Goal: Find specific page/section: Find specific page/section

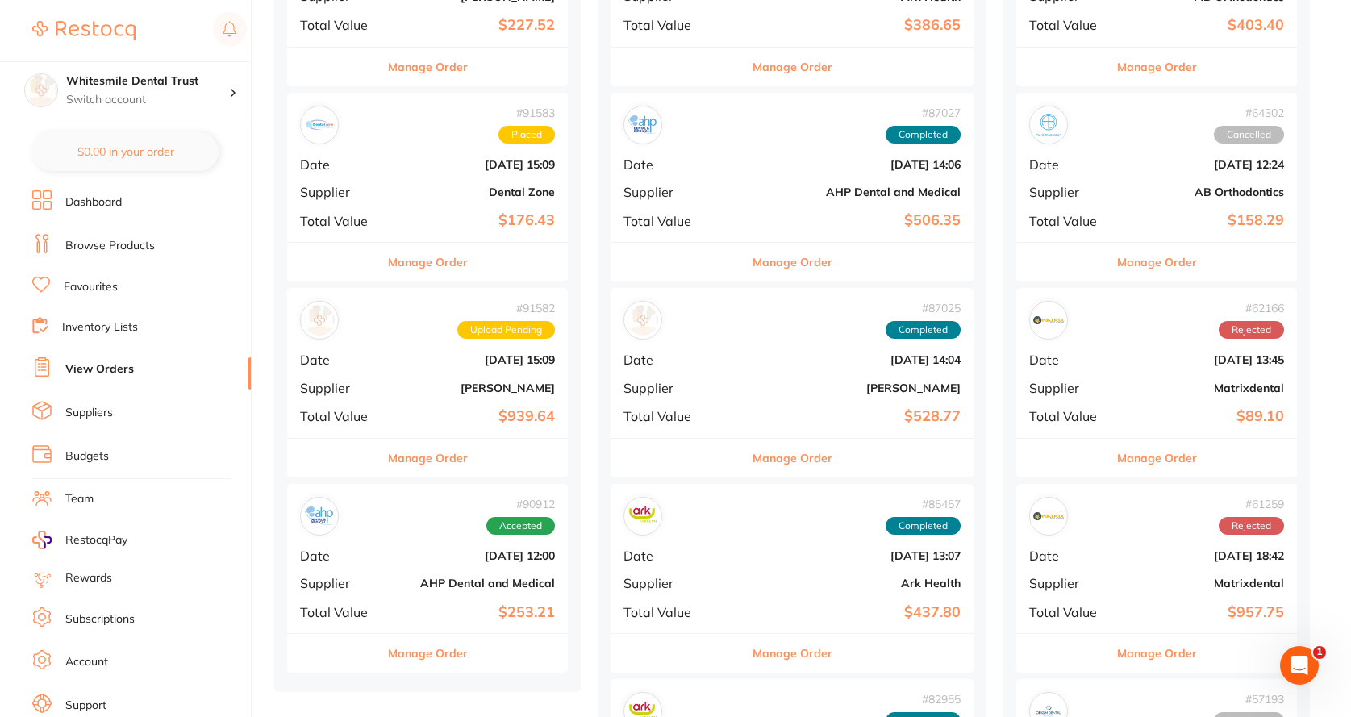
scroll to position [806, 0]
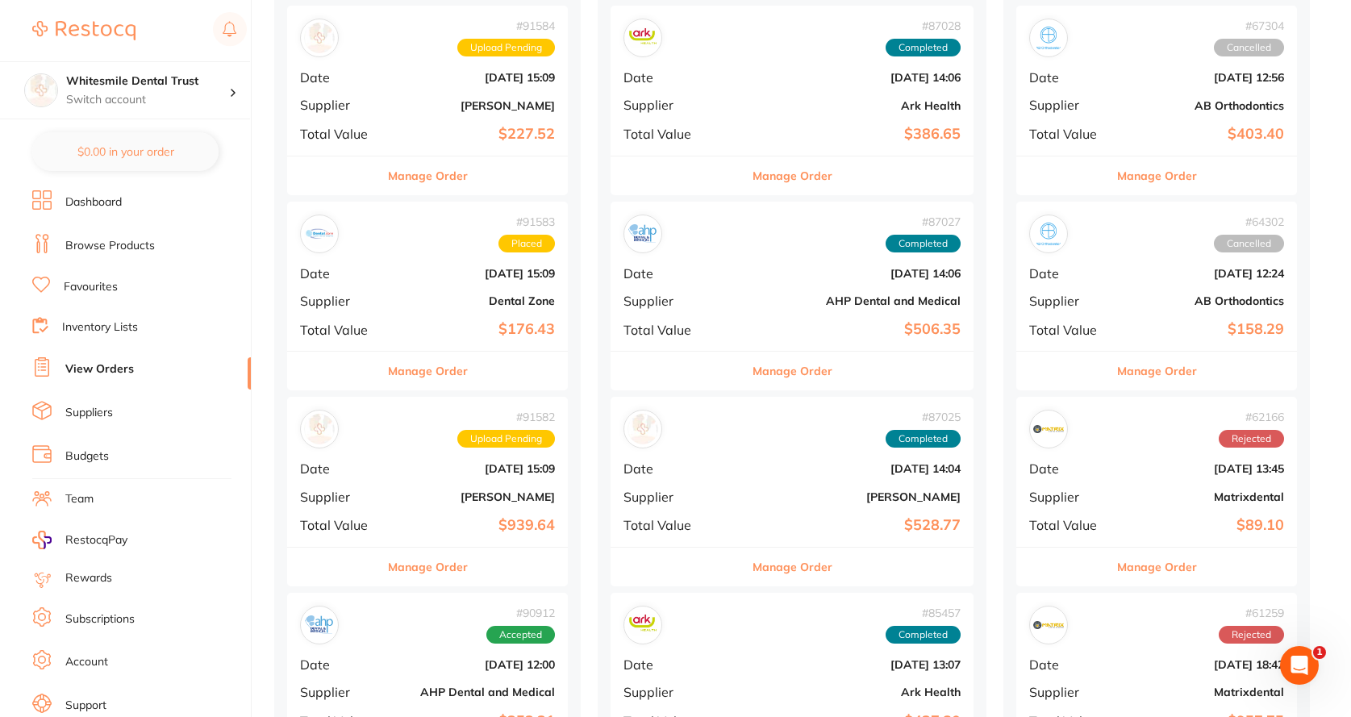
click at [449, 294] on div "# 91583 Placed Date [DATE] 15:09 Supplier Dental Zone Total Value $176.43" at bounding box center [427, 276] width 281 height 149
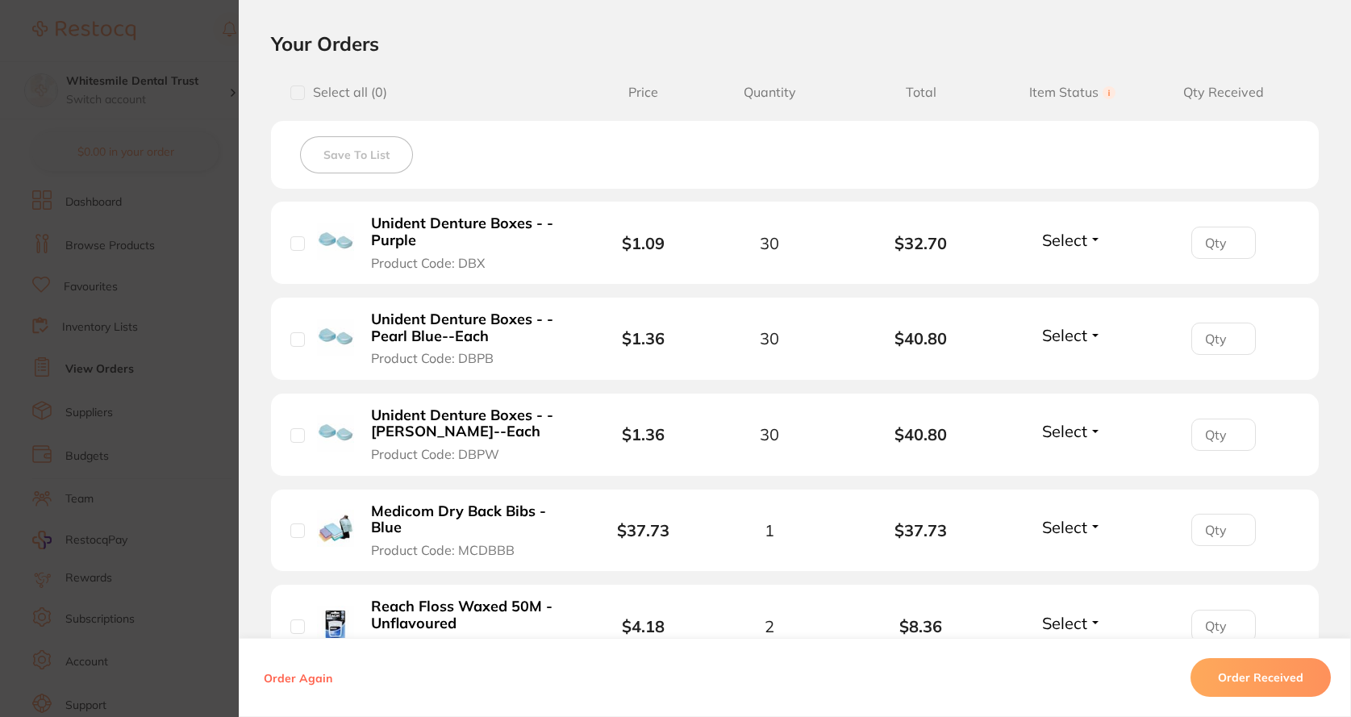
scroll to position [403, 0]
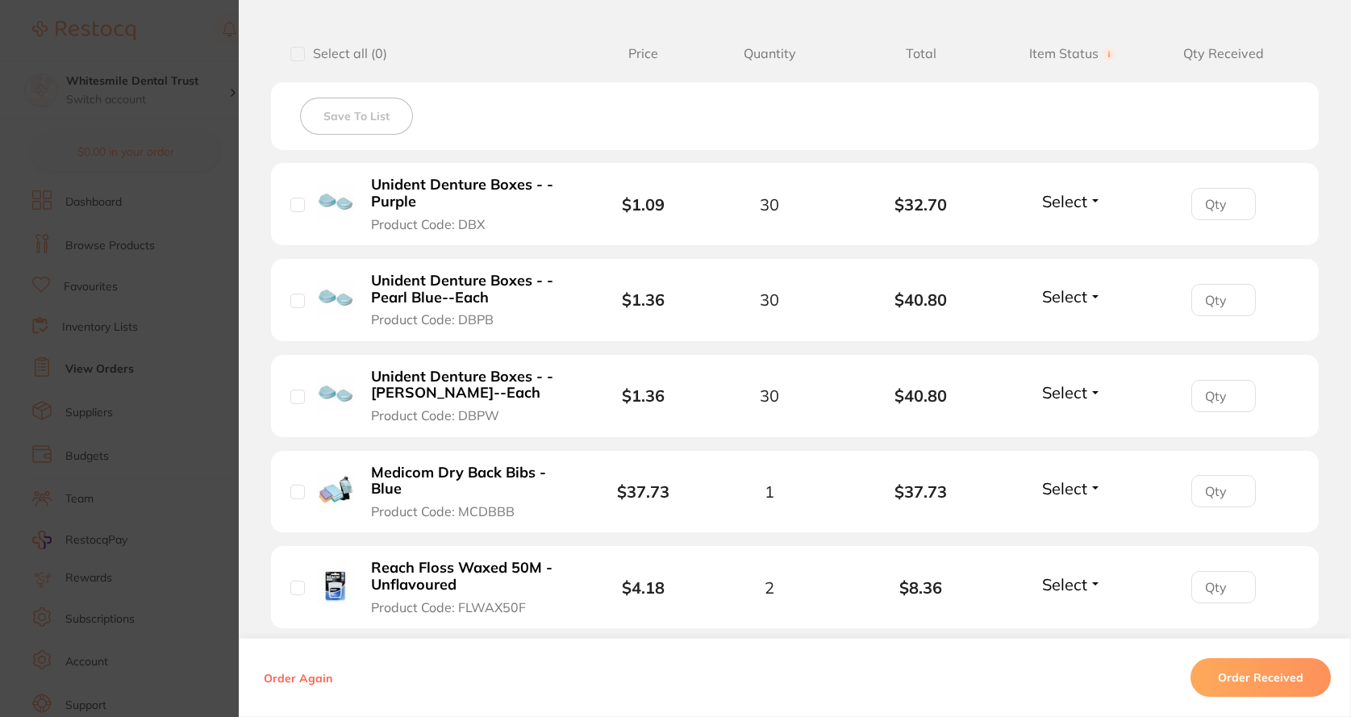
click at [202, 139] on section "Order ID: Restocq- 91583 Order Information Accepted Order Order Date [DATE] 15:…" at bounding box center [675, 358] width 1351 height 717
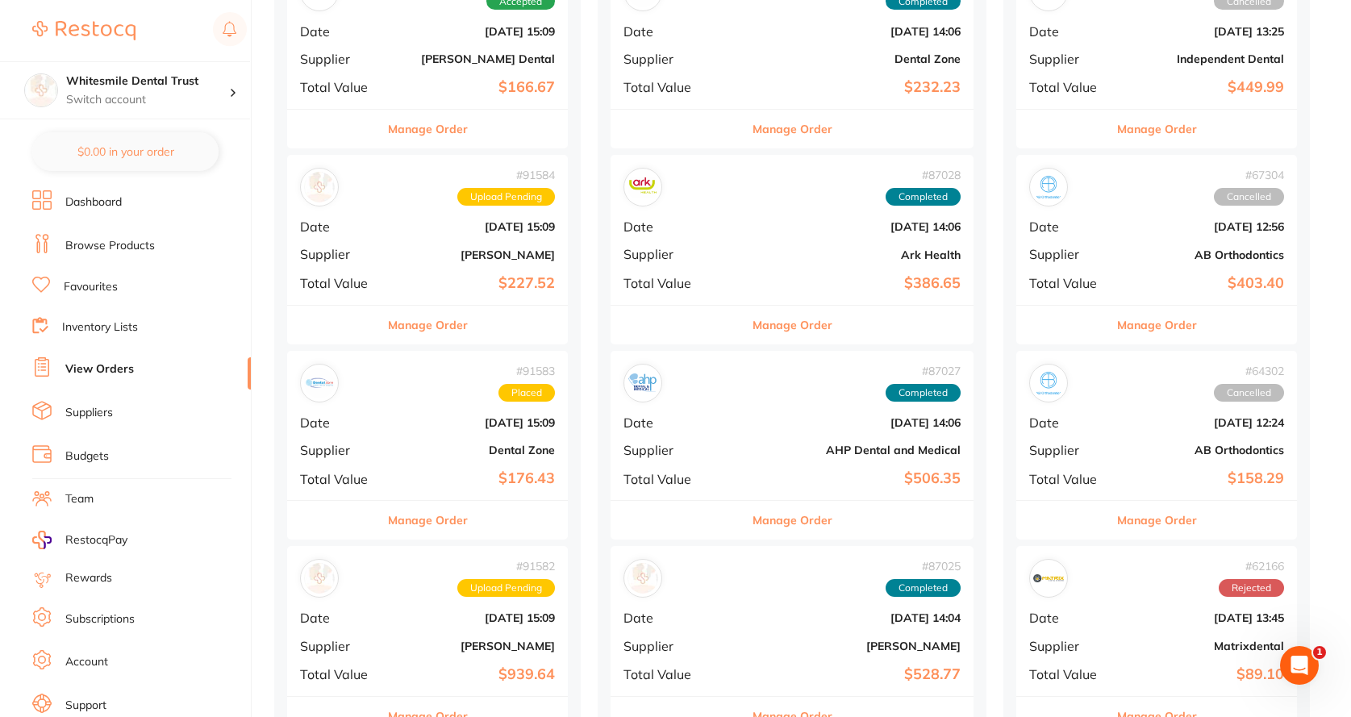
scroll to position [806, 0]
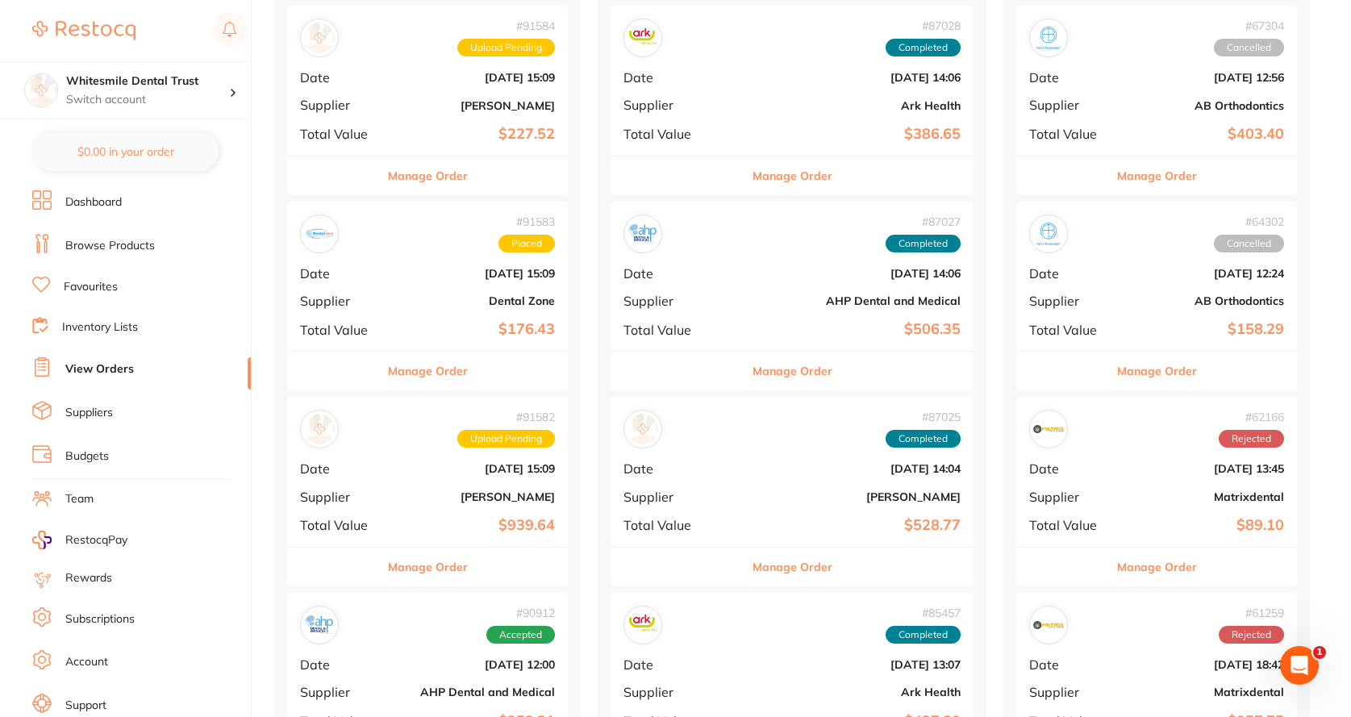
click at [107, 410] on link "Suppliers" at bounding box center [89, 413] width 48 height 16
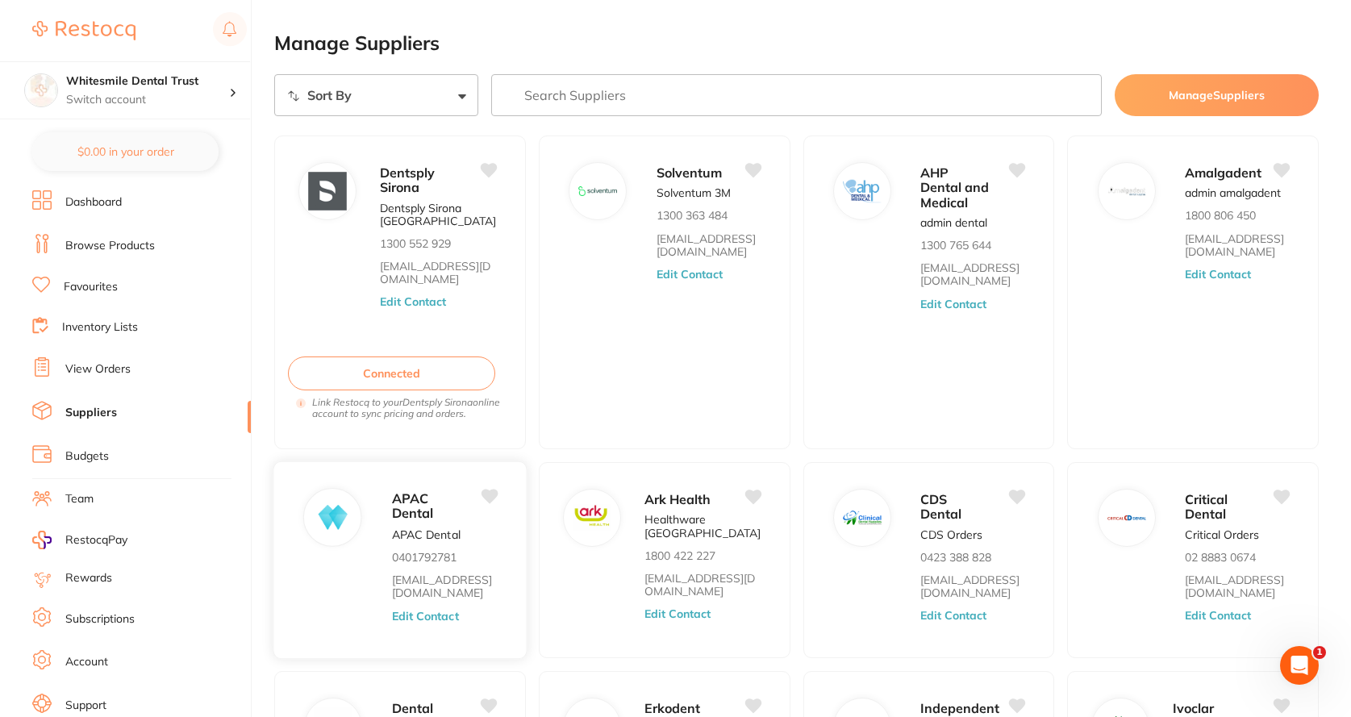
click at [421, 508] on span "APAC Dental" at bounding box center [413, 505] width 42 height 31
click at [429, 618] on button "Edit Contact" at bounding box center [425, 616] width 67 height 13
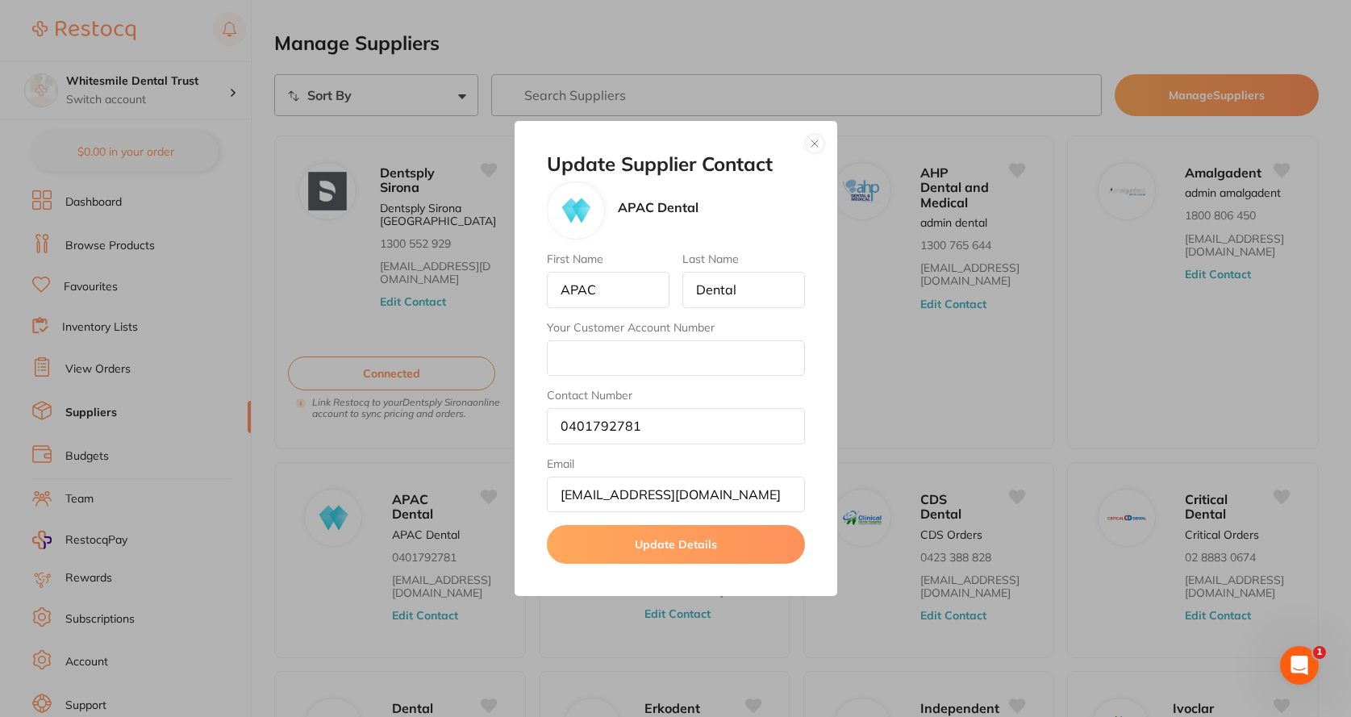
click at [811, 145] on button "button" at bounding box center [814, 143] width 19 height 19
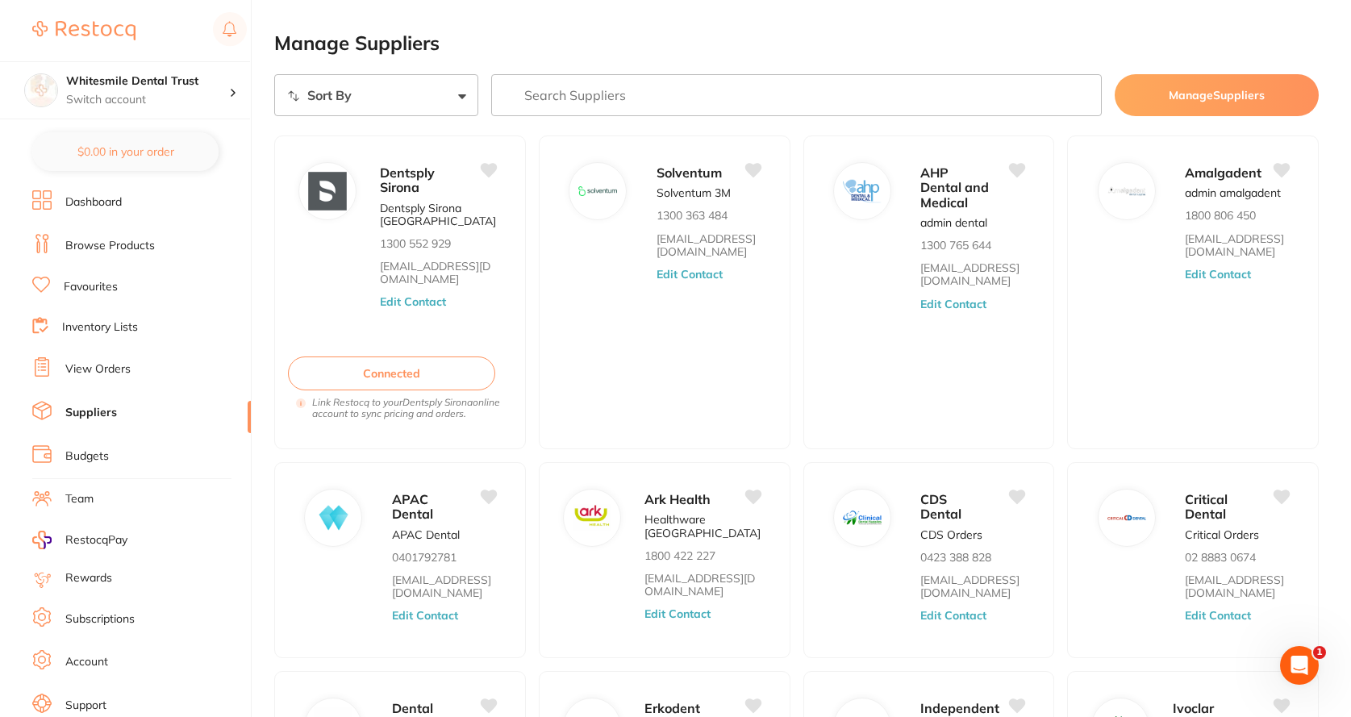
click at [602, 89] on input "search" at bounding box center [796, 95] width 611 height 42
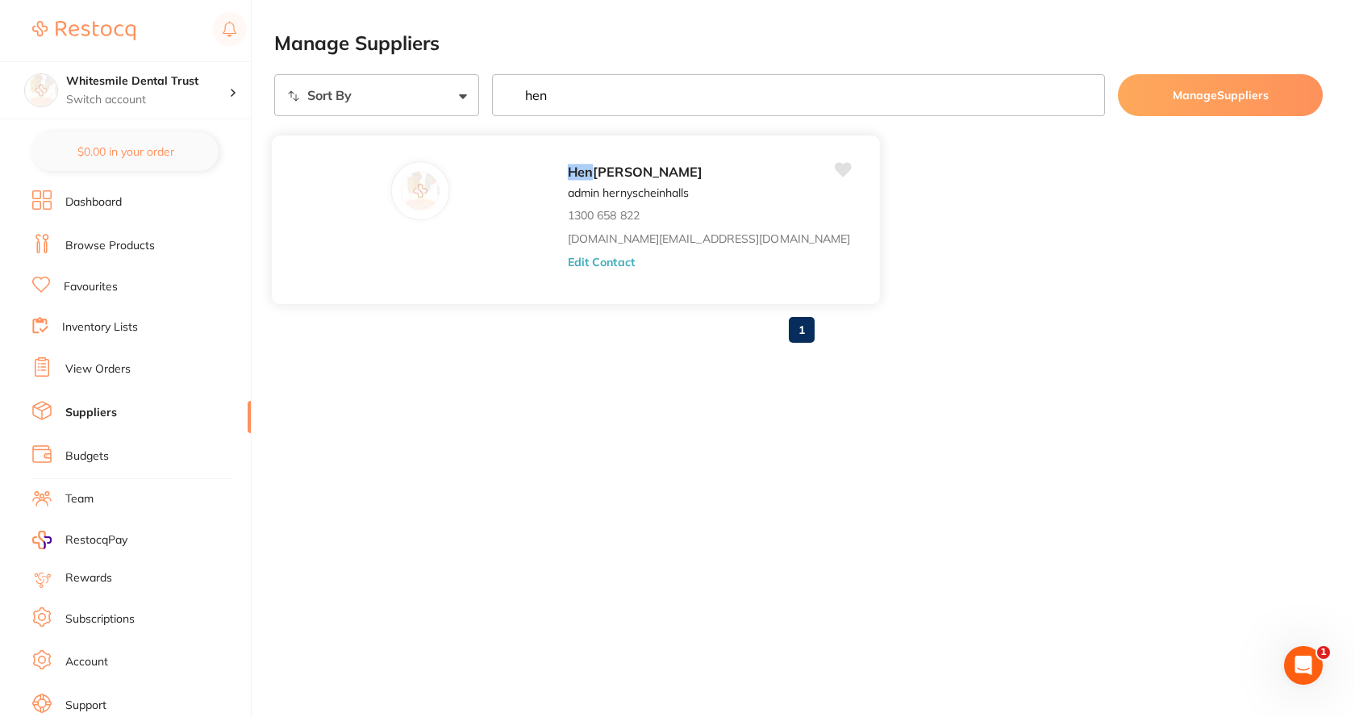
type input "hen"
click at [568, 255] on button "Edit Contact" at bounding box center [601, 261] width 67 height 13
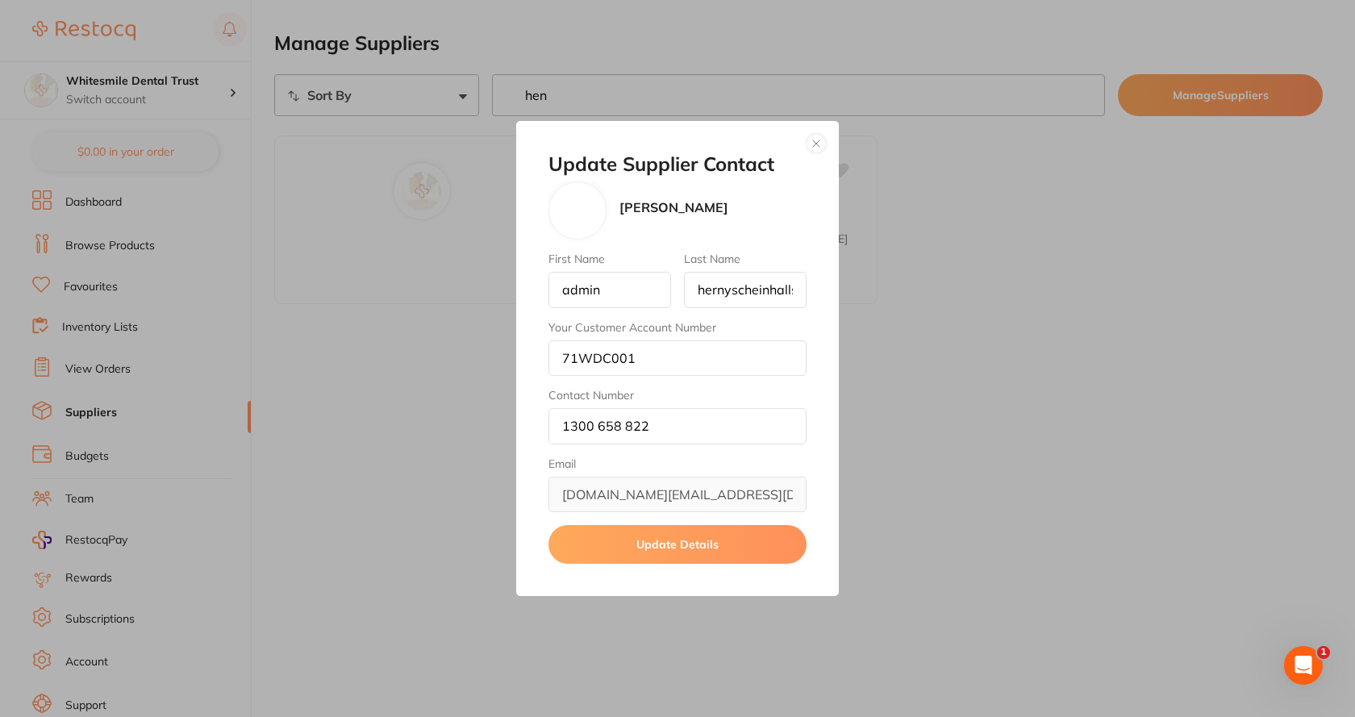
click at [818, 150] on button "button" at bounding box center [815, 143] width 19 height 19
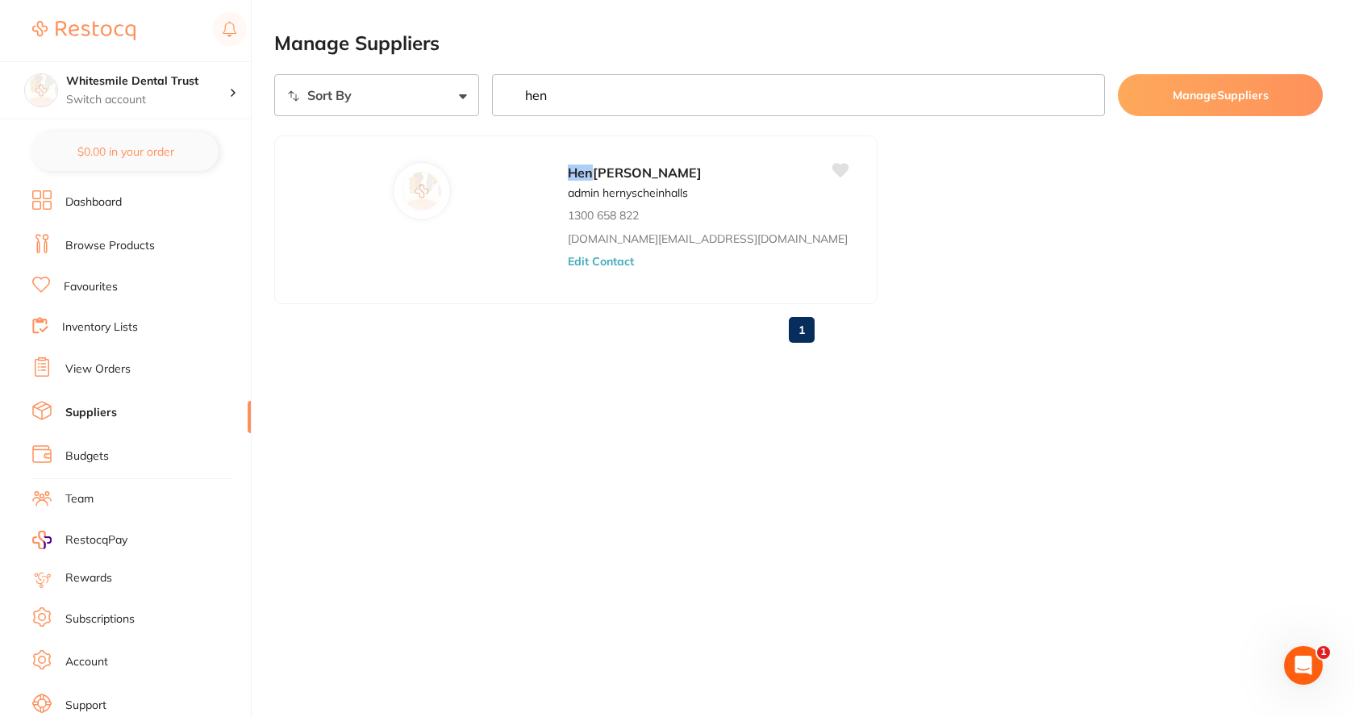
click at [127, 374] on link "View Orders" at bounding box center [97, 369] width 65 height 16
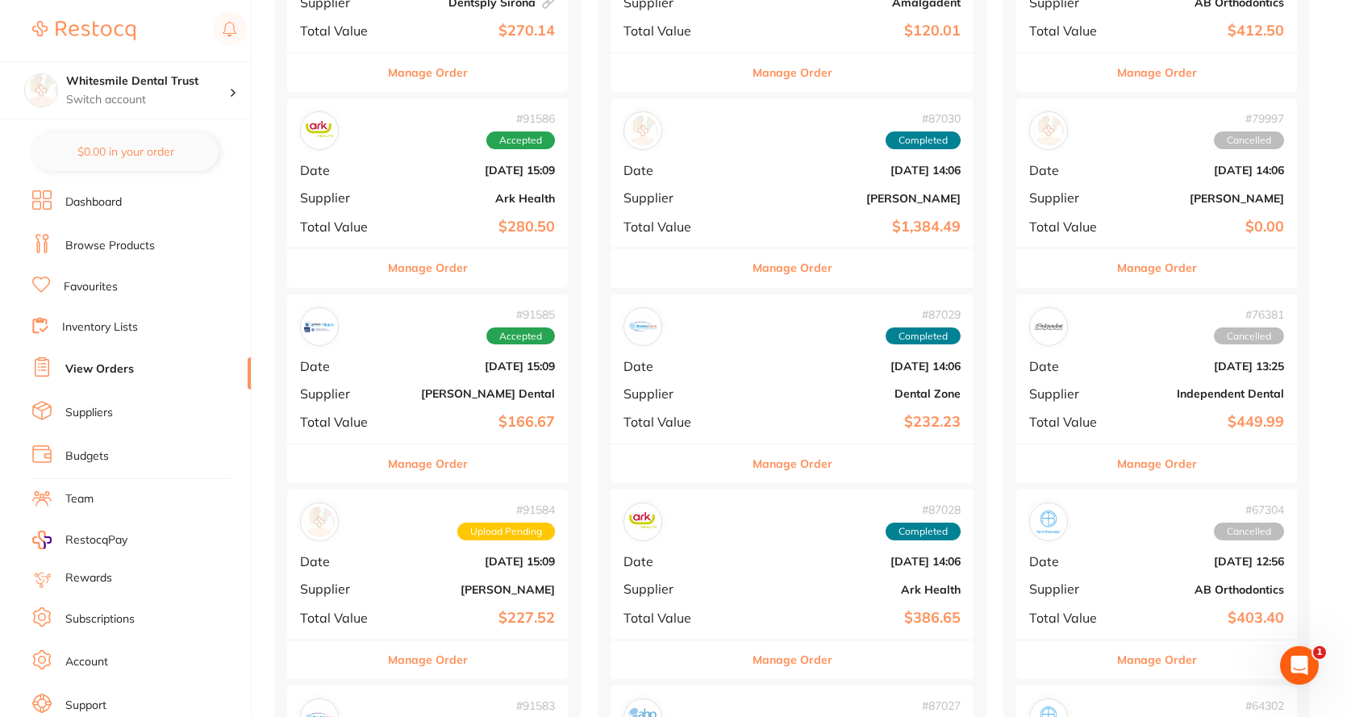
scroll to position [645, 0]
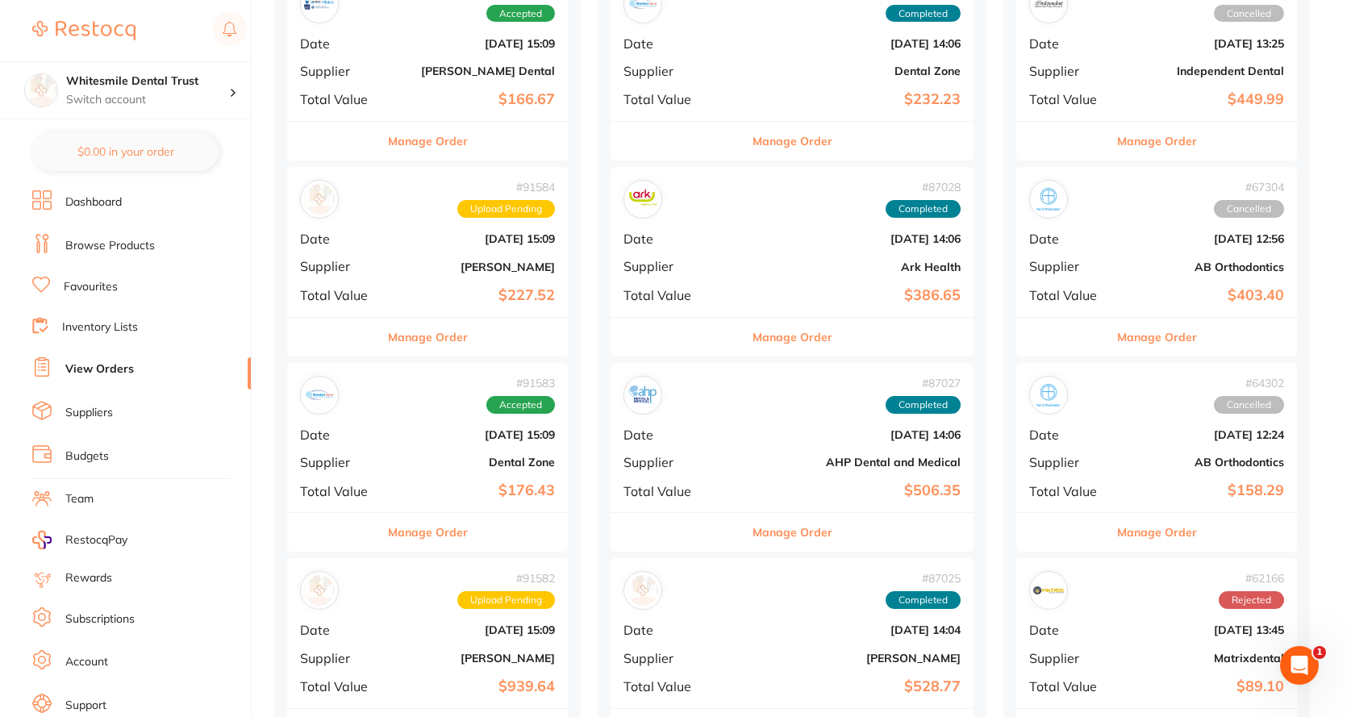
click at [493, 227] on div "# 91584 Upload Pending Date [DATE] 15:09 Supplier [PERSON_NAME] Total Value $22…" at bounding box center [427, 241] width 281 height 149
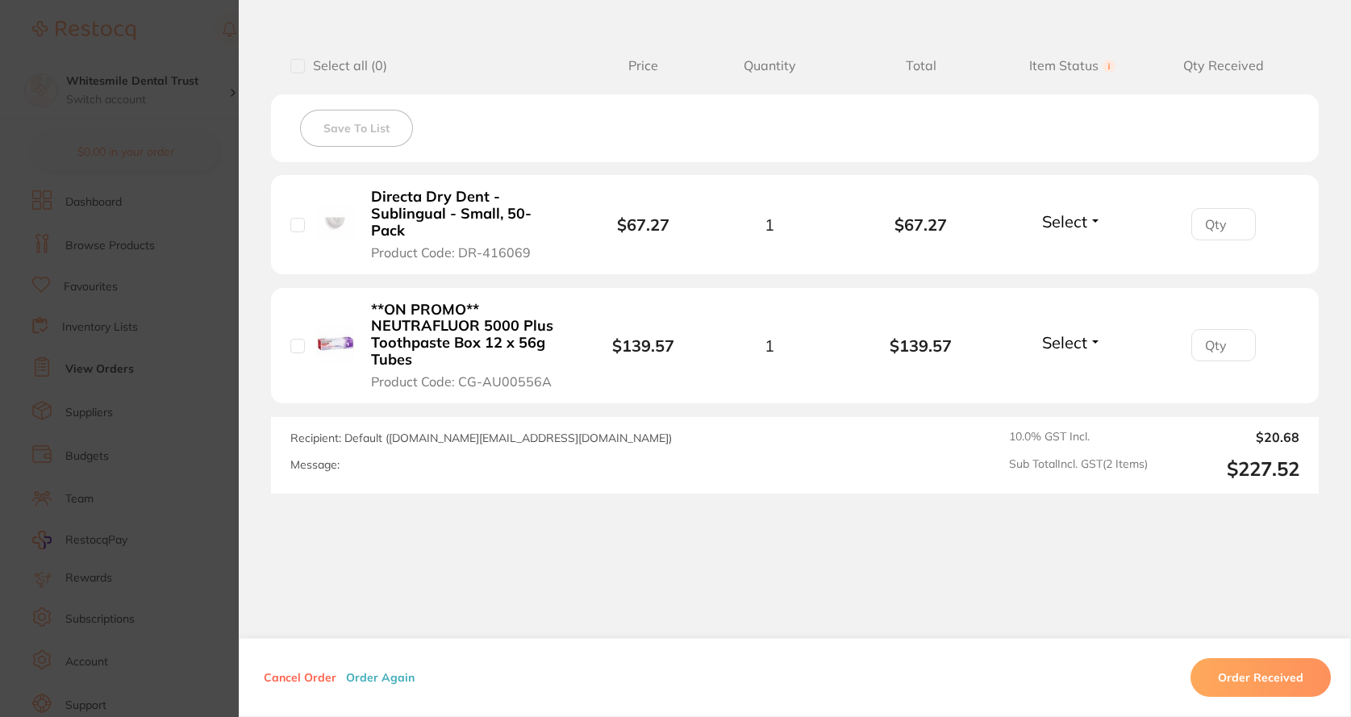
scroll to position [1129, 0]
click at [206, 469] on section "Order ID: Restocq- 91584 Order Information Upload Pending Order Date [DATE] 15:…" at bounding box center [675, 358] width 1351 height 717
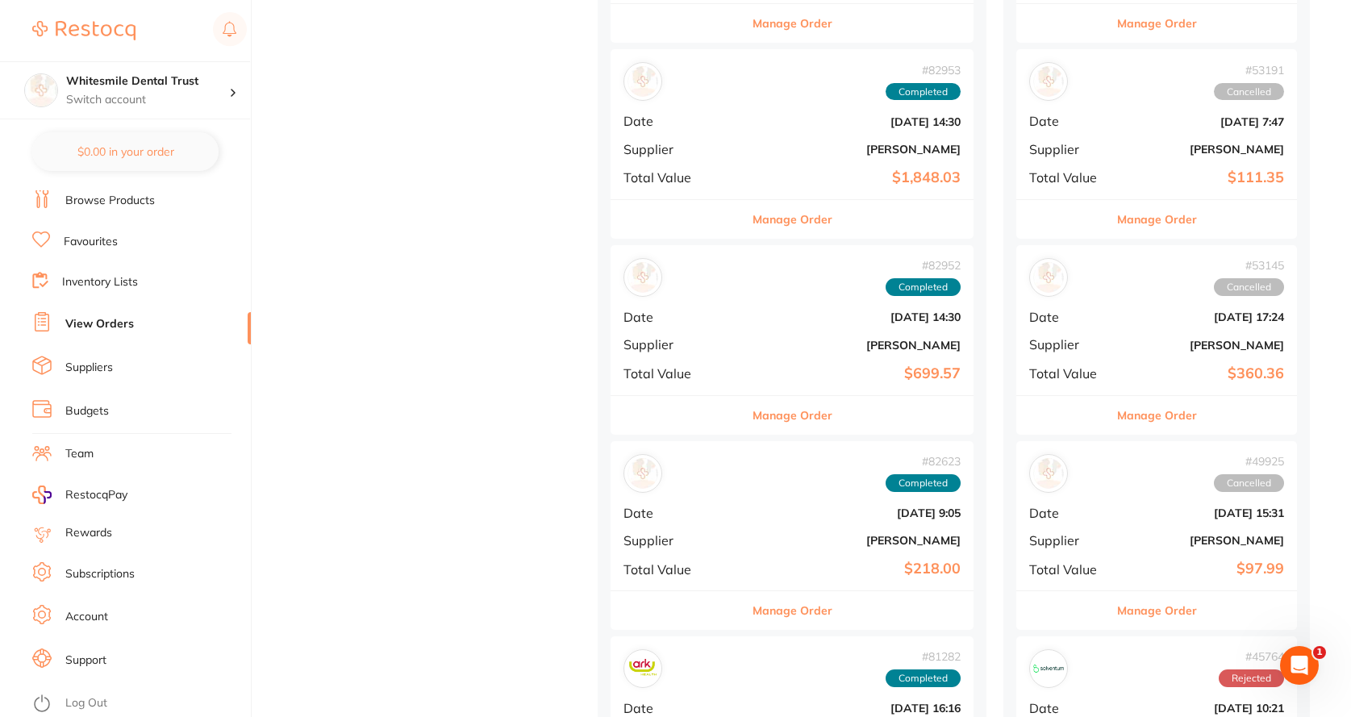
scroll to position [2097, 0]
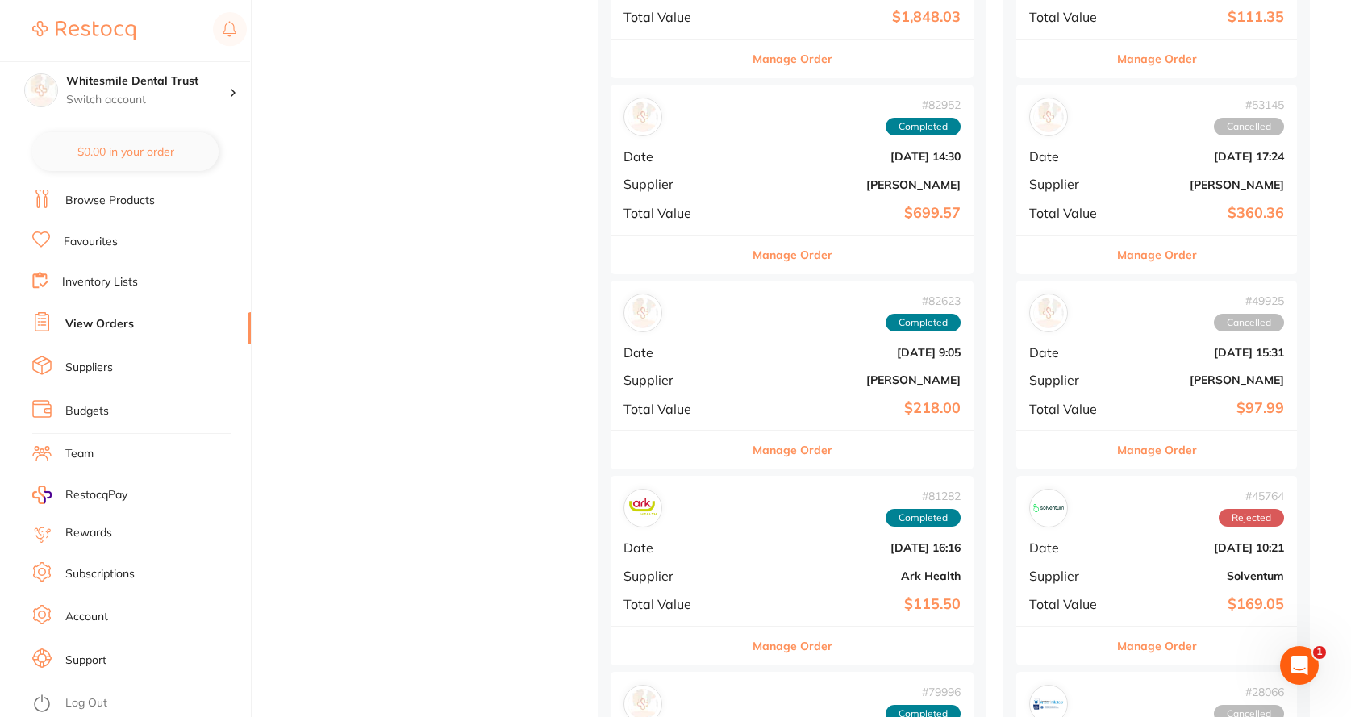
click at [94, 663] on link "Support" at bounding box center [85, 660] width 41 height 16
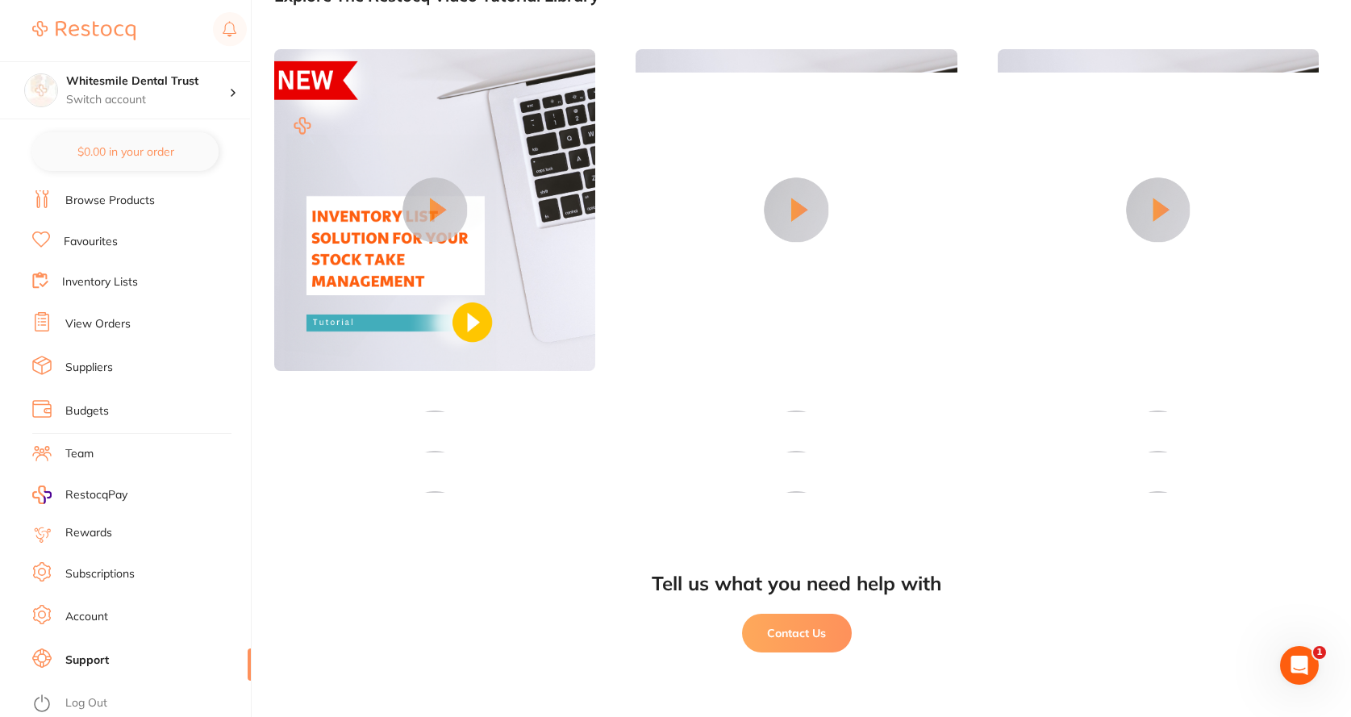
scroll to position [1081, 0]
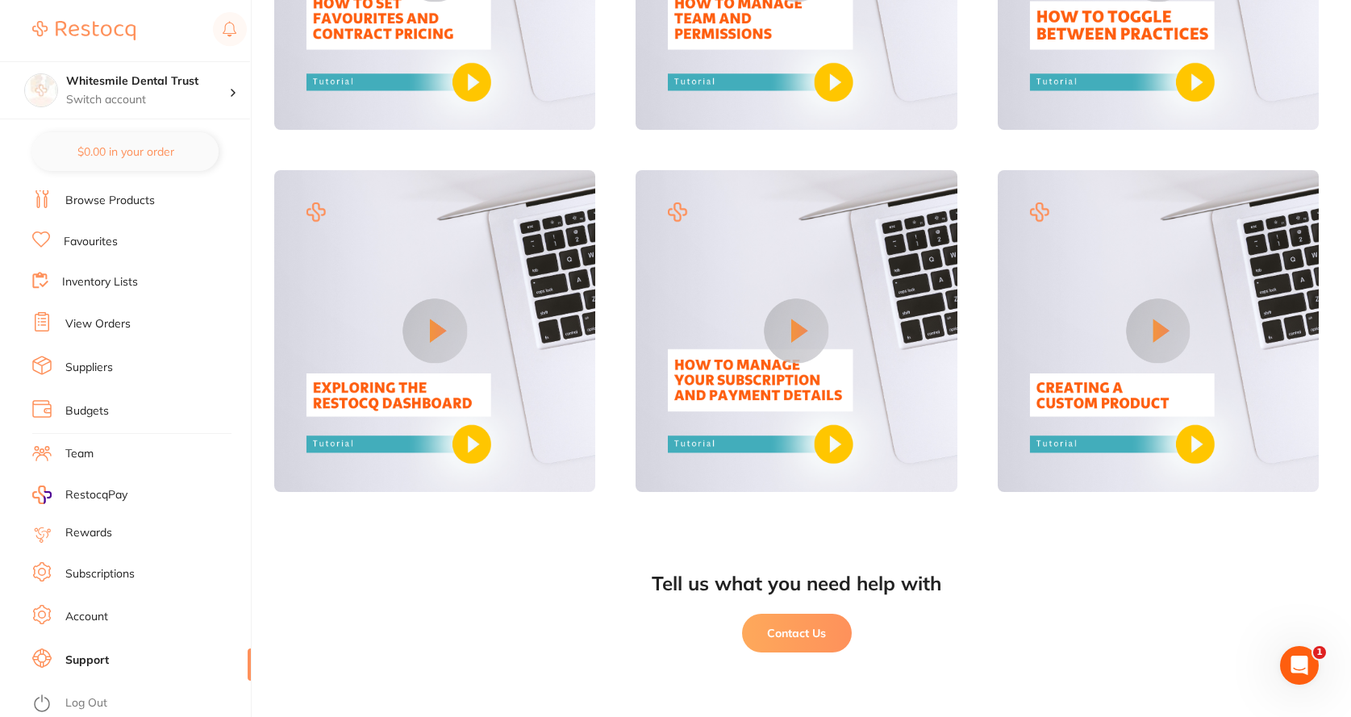
click at [773, 642] on button "Contact Us" at bounding box center [797, 633] width 110 height 39
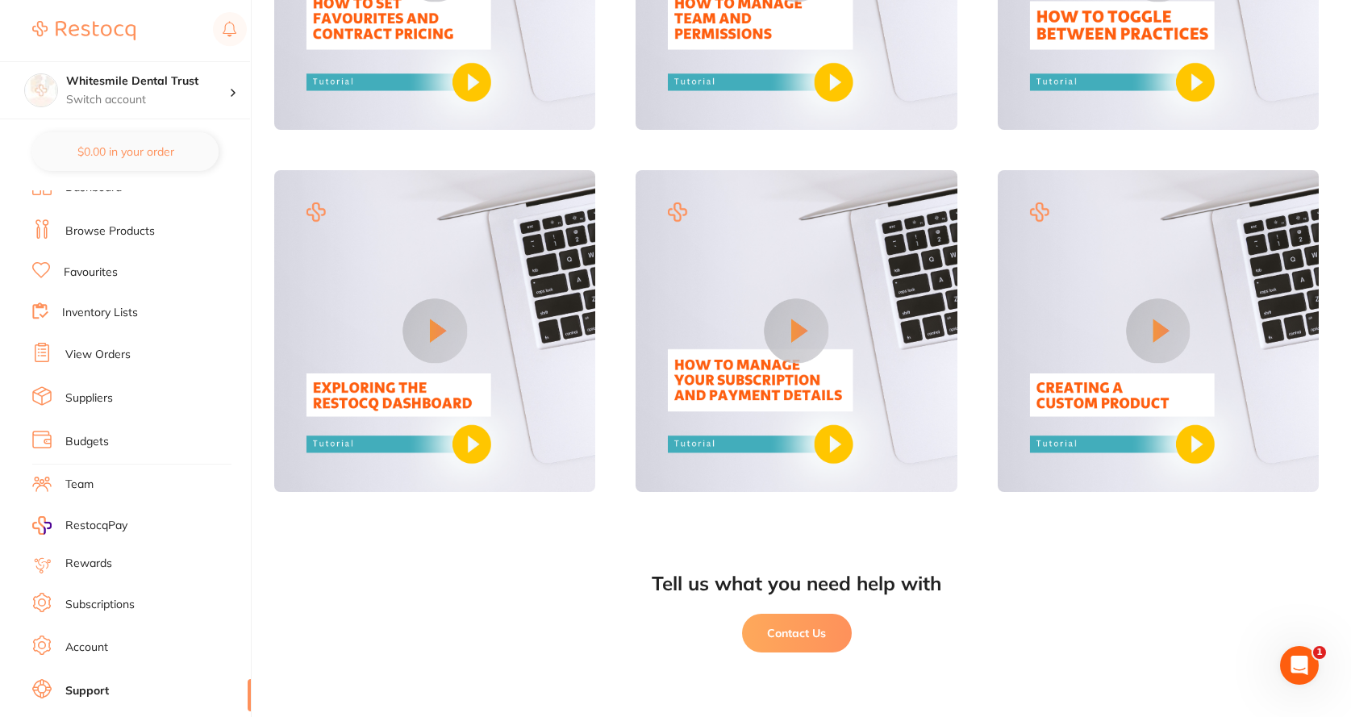
scroll to position [0, 0]
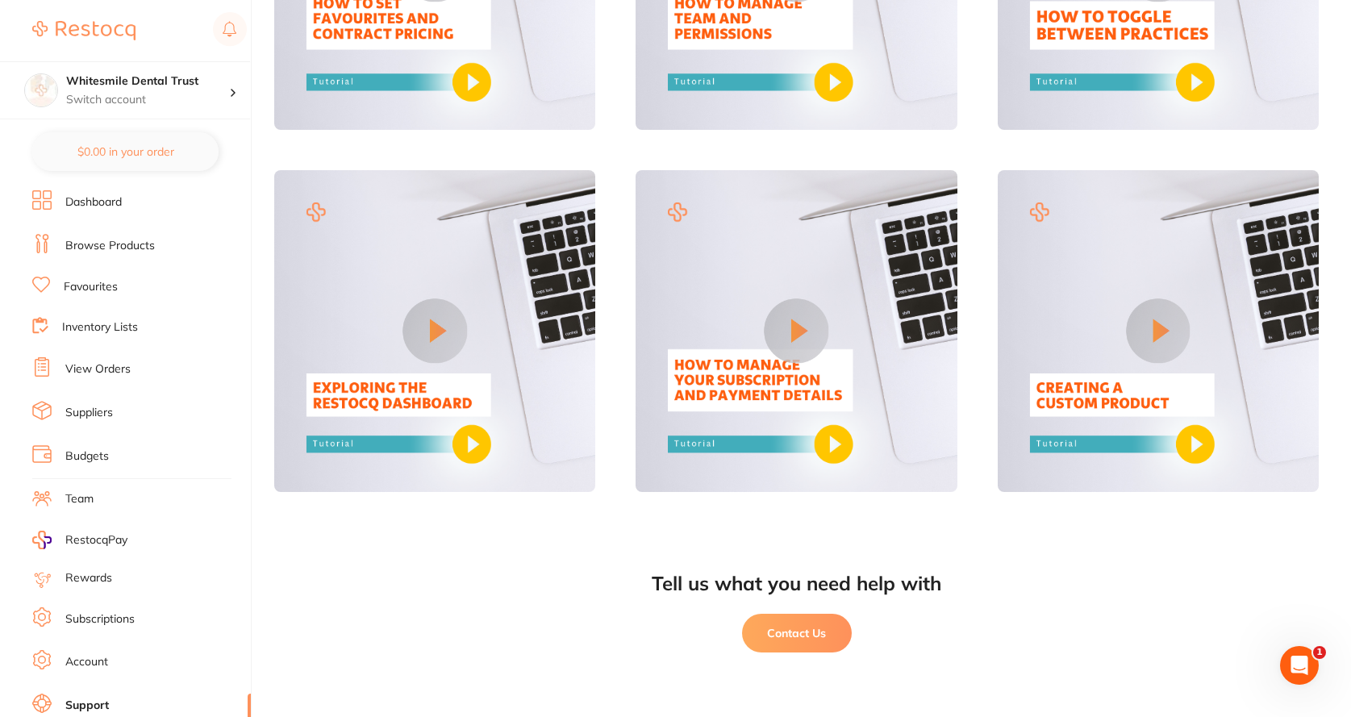
click at [113, 369] on link "View Orders" at bounding box center [97, 369] width 65 height 16
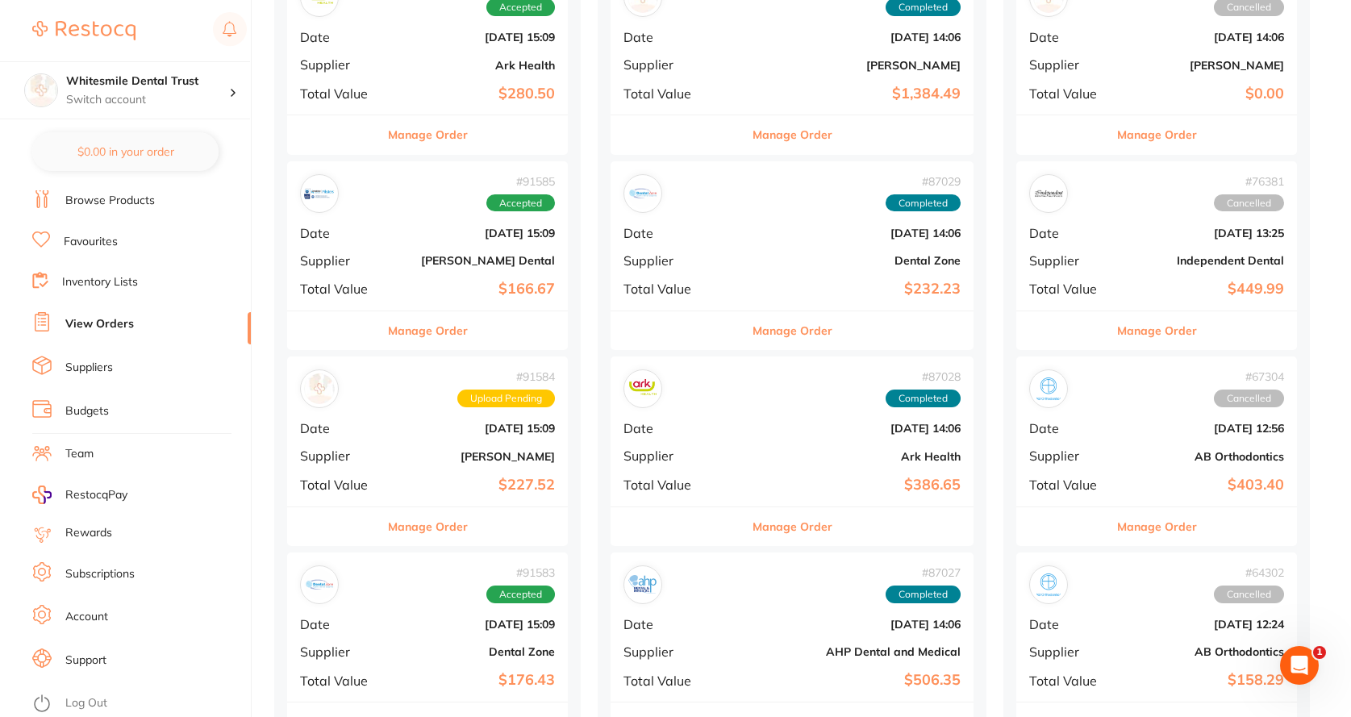
scroll to position [484, 0]
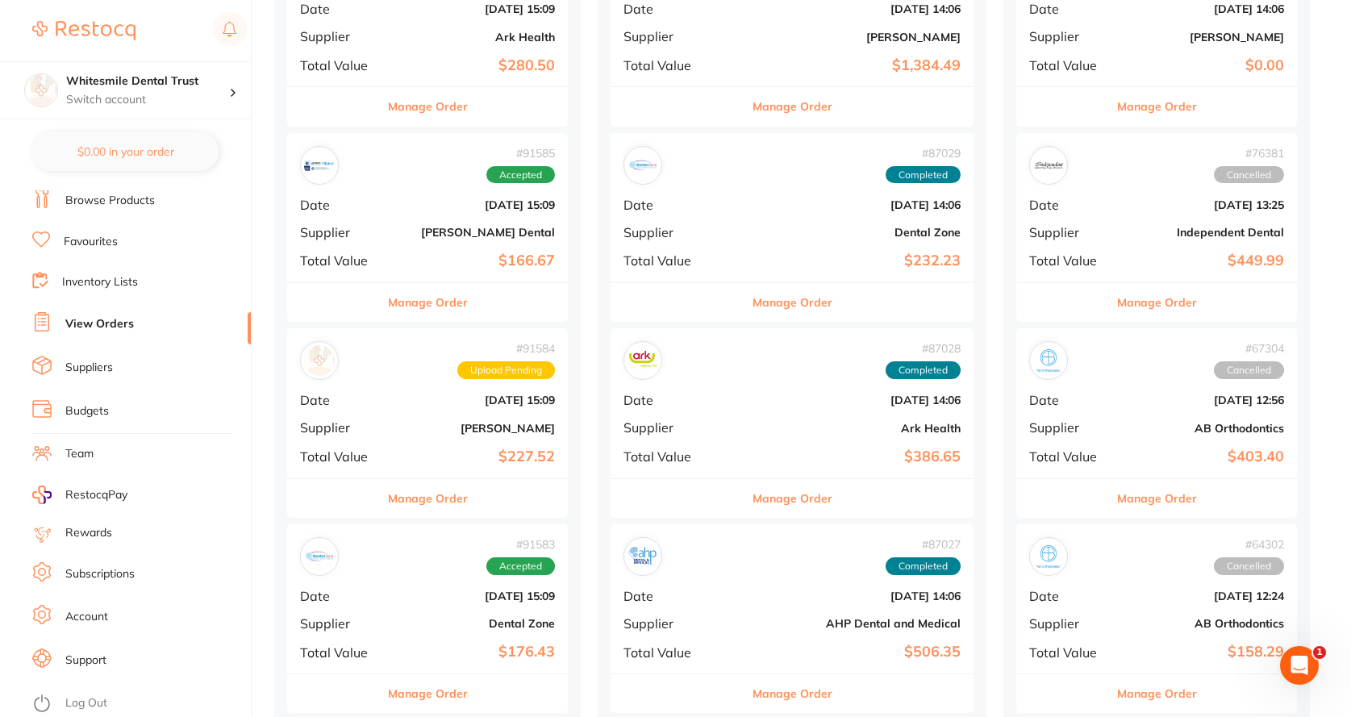
click at [473, 377] on span "Upload Pending" at bounding box center [506, 370] width 98 height 18
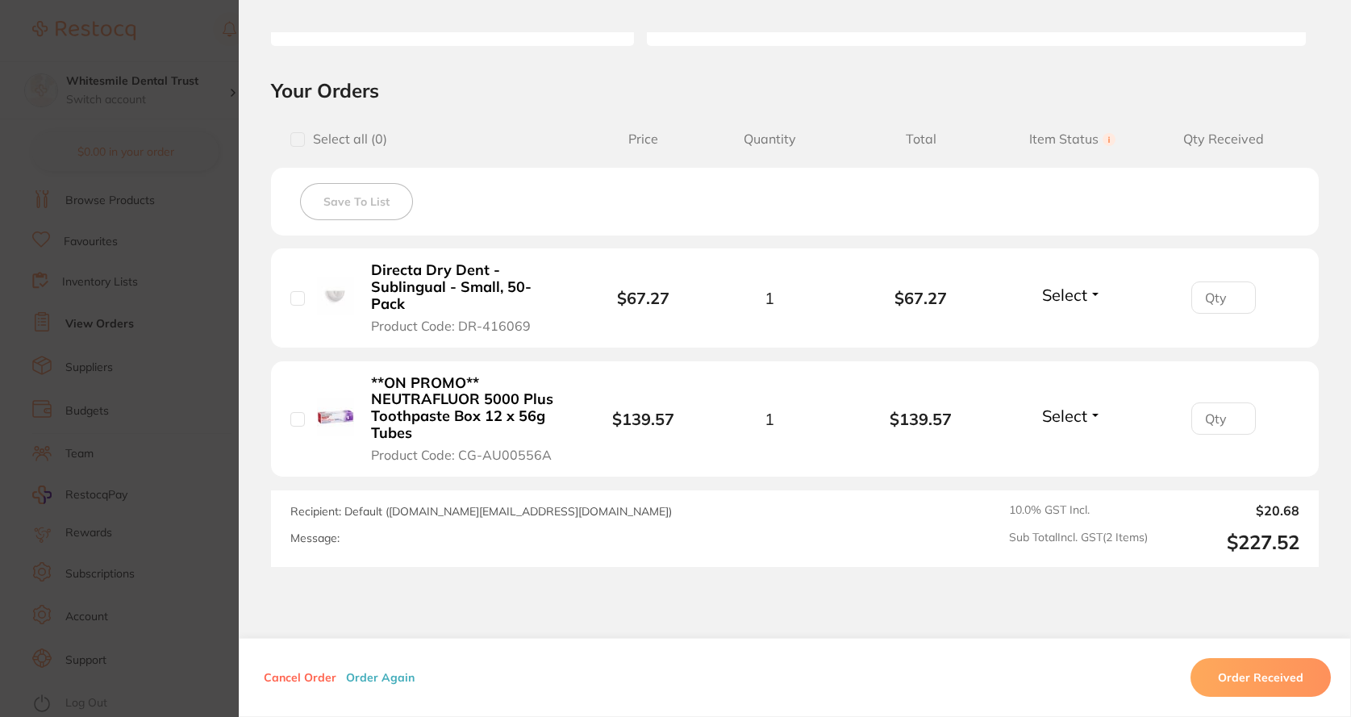
scroll to position [391, 0]
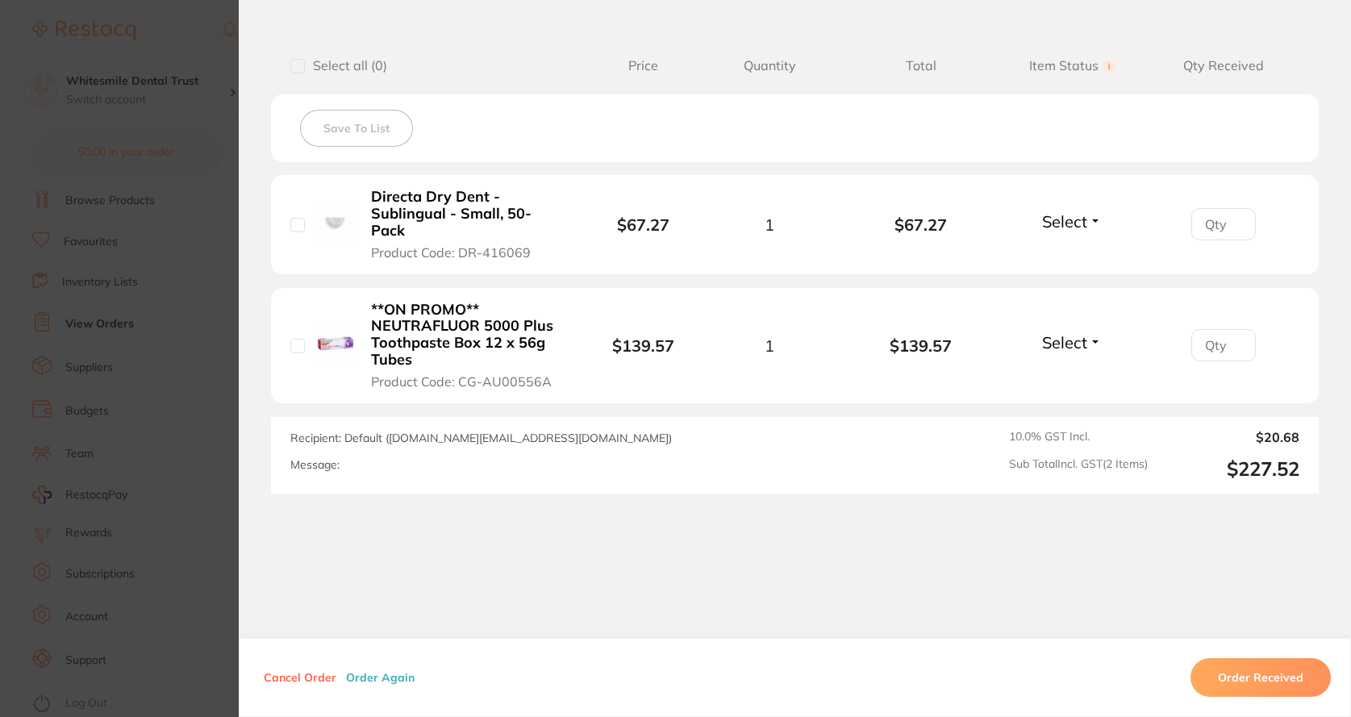
click at [221, 389] on section "Order ID: Restocq- 91584 Order Information Upload Pending Order Date [DATE] 15:…" at bounding box center [675, 358] width 1351 height 717
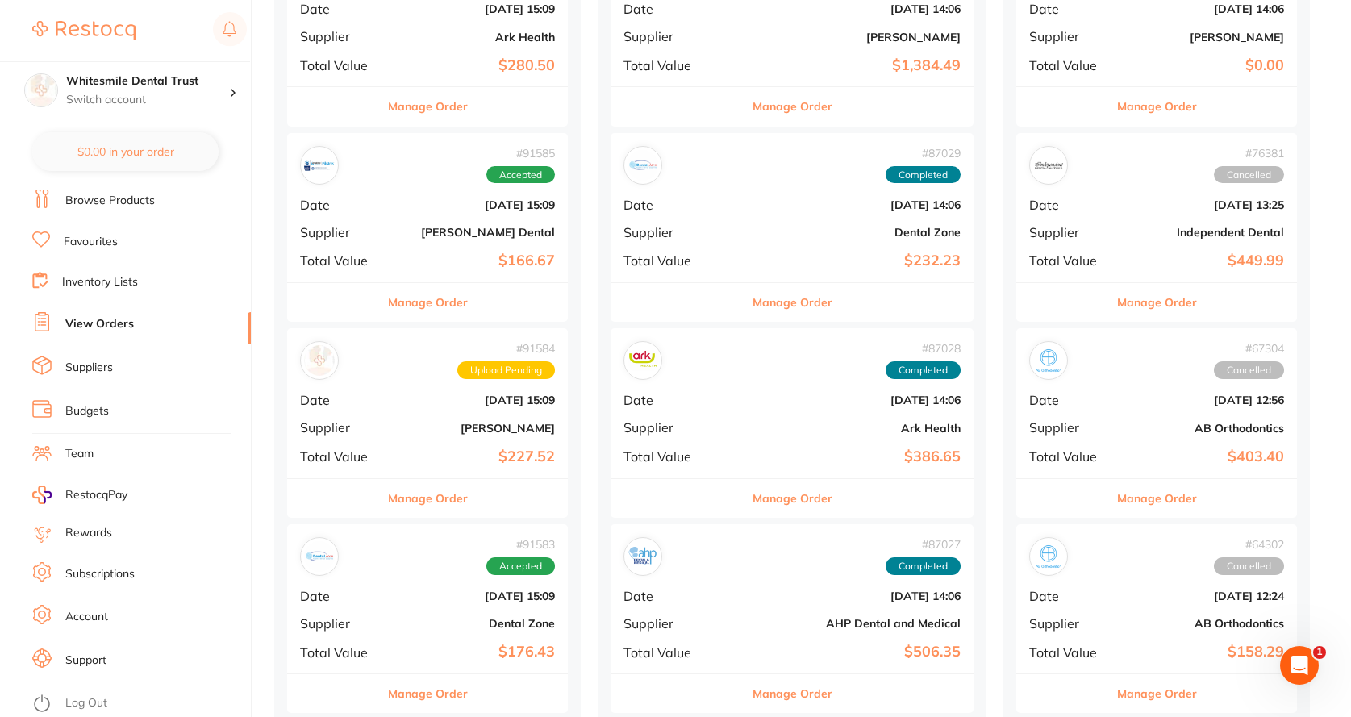
click at [381, 433] on div "# 91584 Upload Pending Date [DATE] 15:09 Supplier [PERSON_NAME] Total Value $22…" at bounding box center [427, 402] width 281 height 149
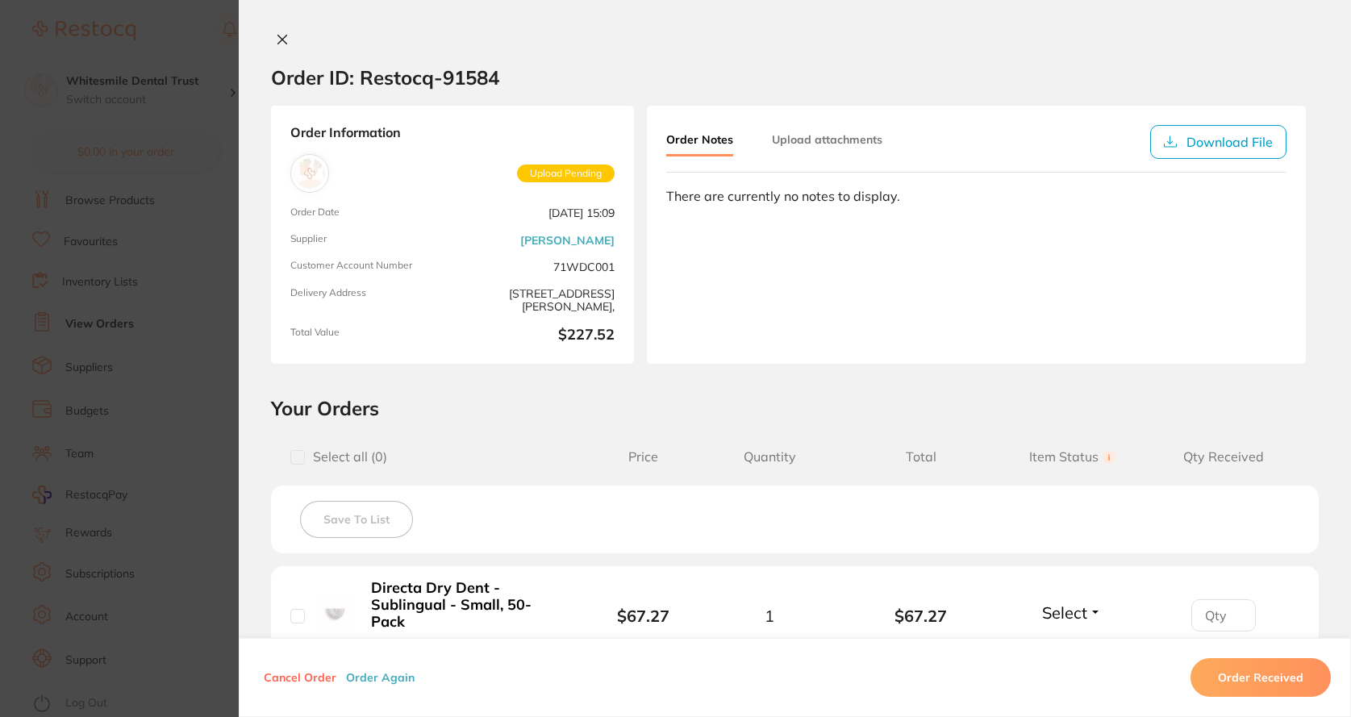
click at [202, 379] on section "Order ID: Restocq- 91584 Order Information Upload Pending Order Date [DATE] 15:…" at bounding box center [675, 358] width 1351 height 717
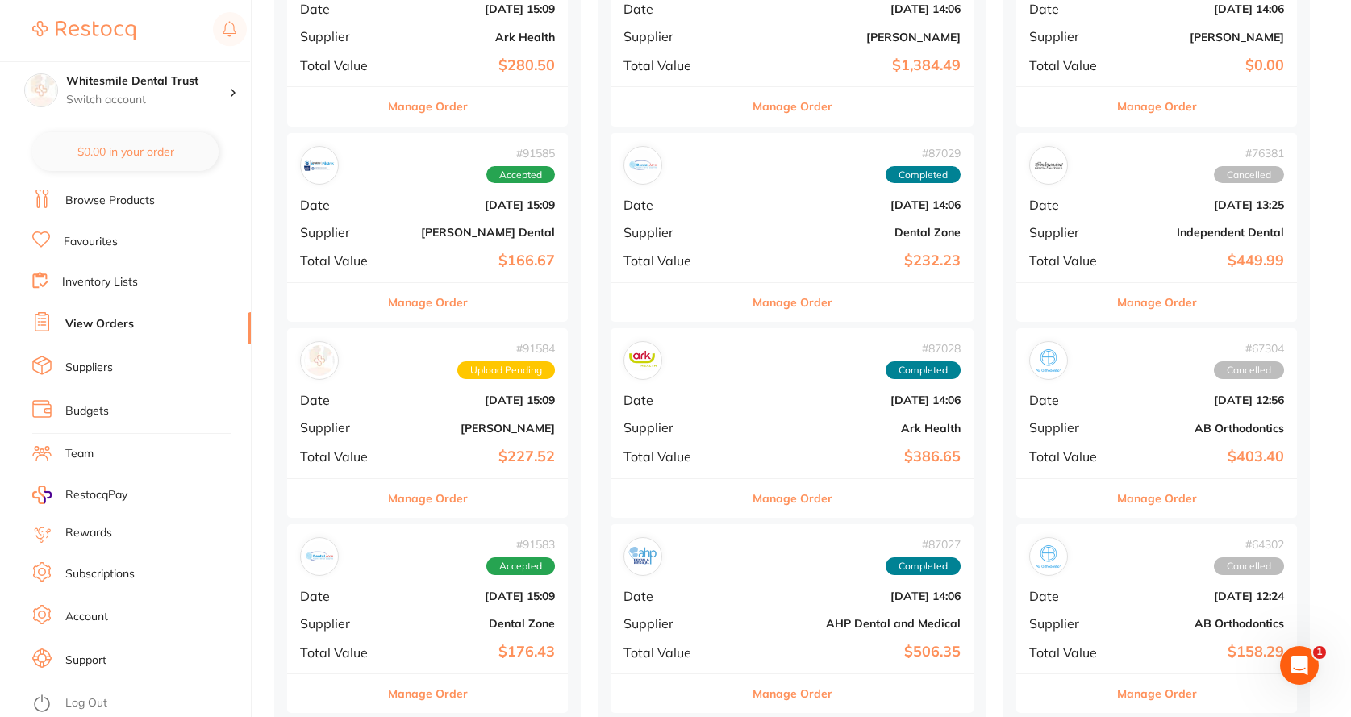
click at [464, 627] on b "Dental Zone" at bounding box center [474, 623] width 161 height 13
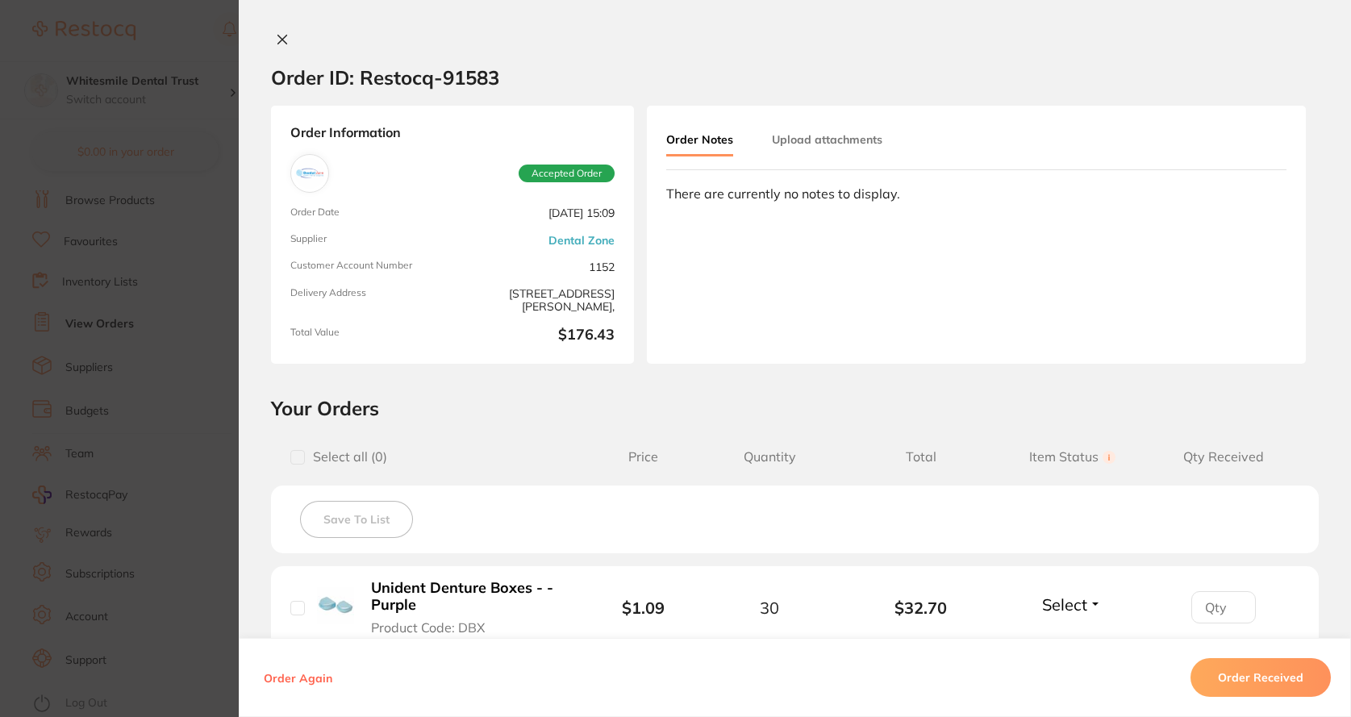
click at [206, 447] on section "Order ID: Restocq- 91583 Order Information Accepted Order Order Date [DATE] 15:…" at bounding box center [675, 358] width 1351 height 717
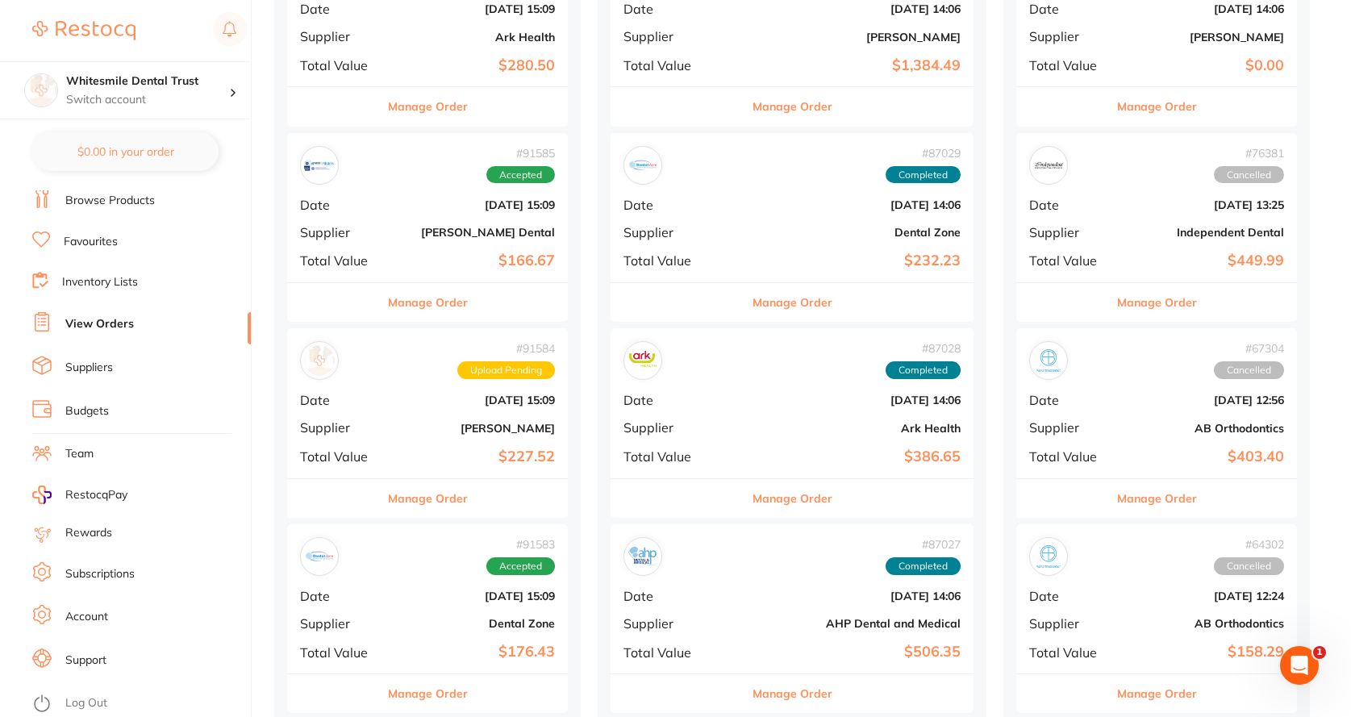
click at [120, 360] on li "Suppliers" at bounding box center [141, 368] width 219 height 24
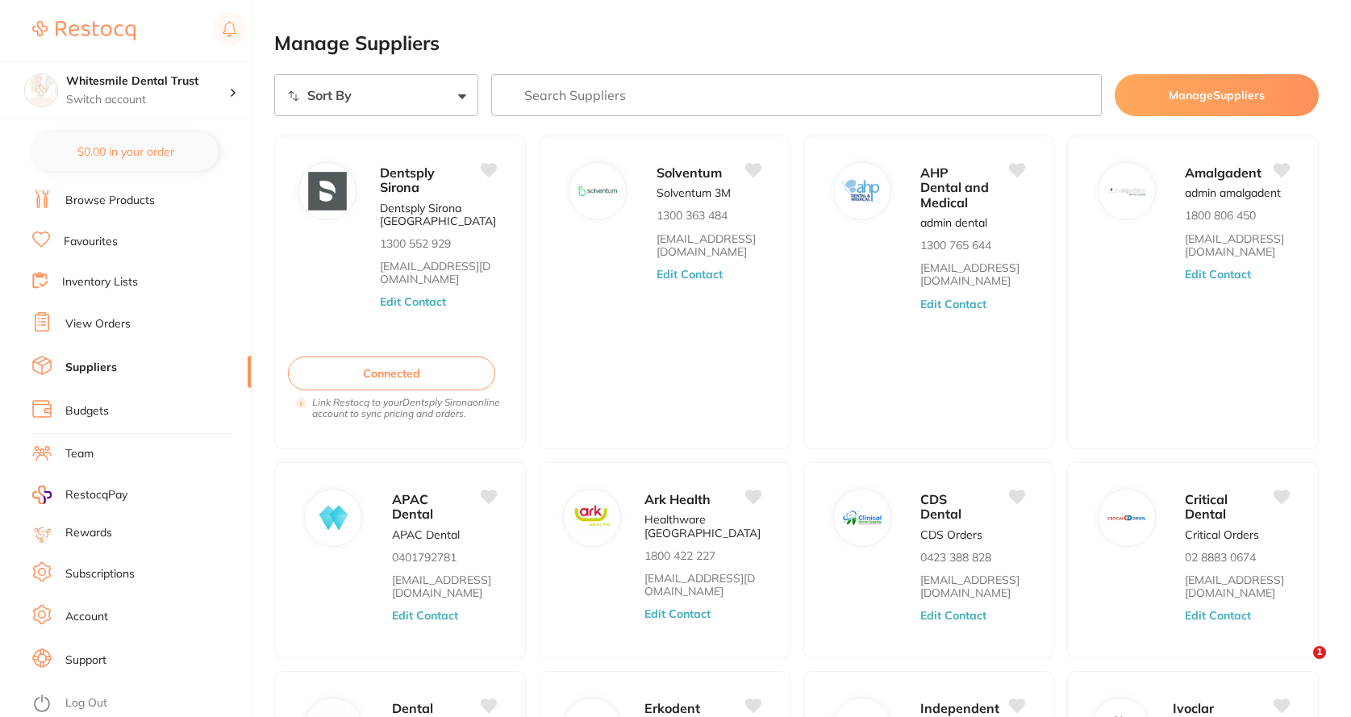
click at [586, 99] on input "search" at bounding box center [796, 95] width 611 height 42
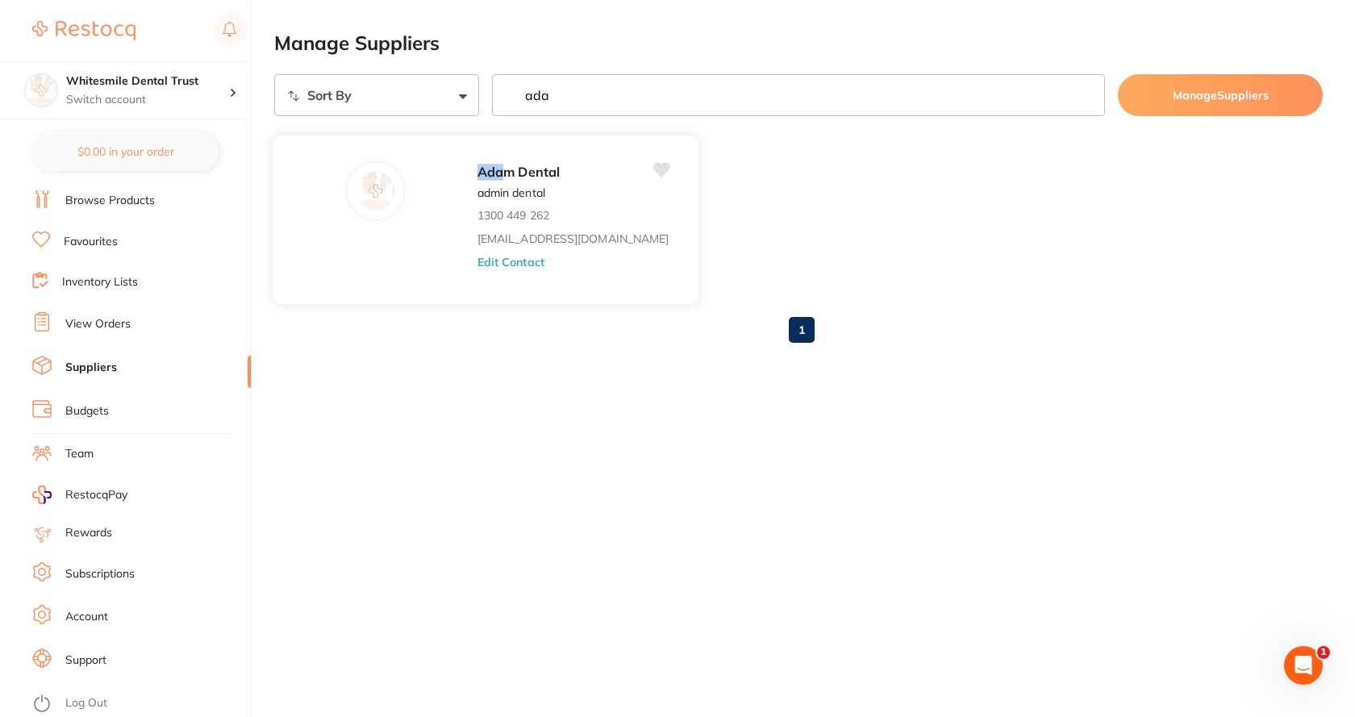
type input "ada"
click at [477, 257] on button "Edit Contact" at bounding box center [510, 261] width 67 height 13
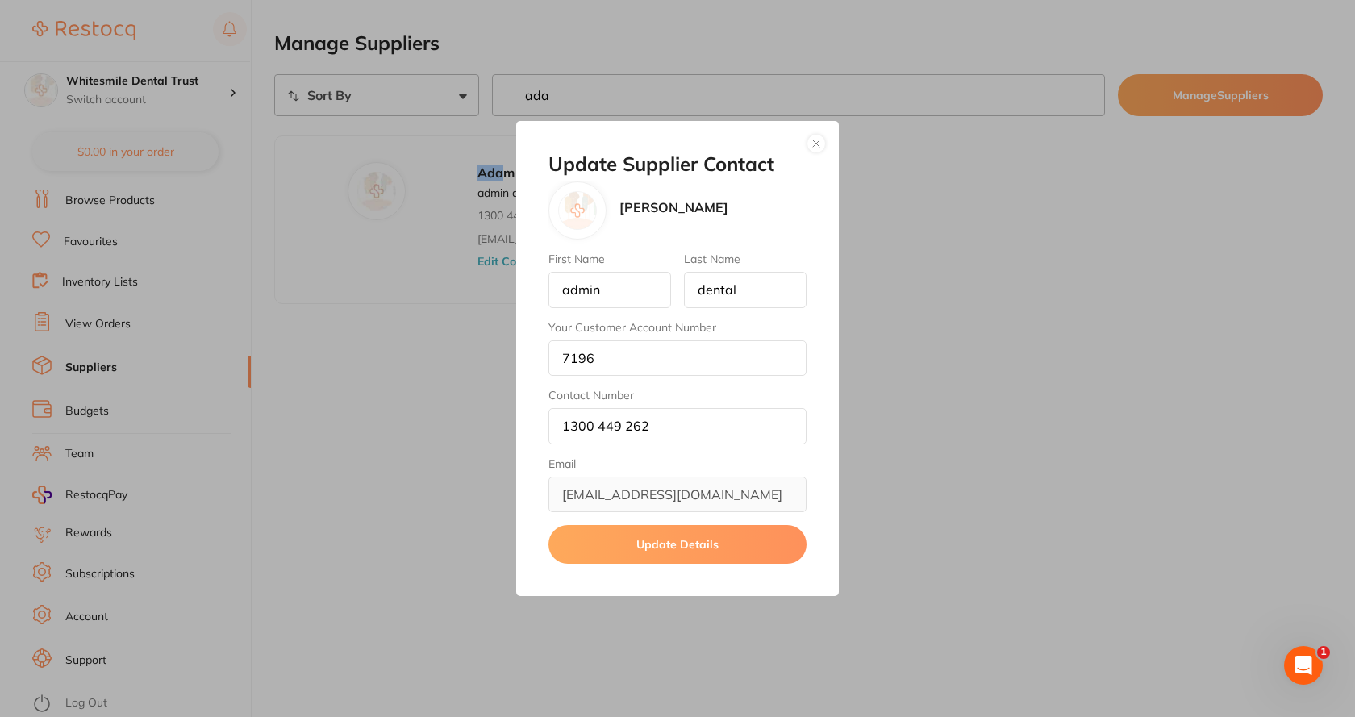
click at [819, 146] on button "button" at bounding box center [815, 143] width 19 height 19
